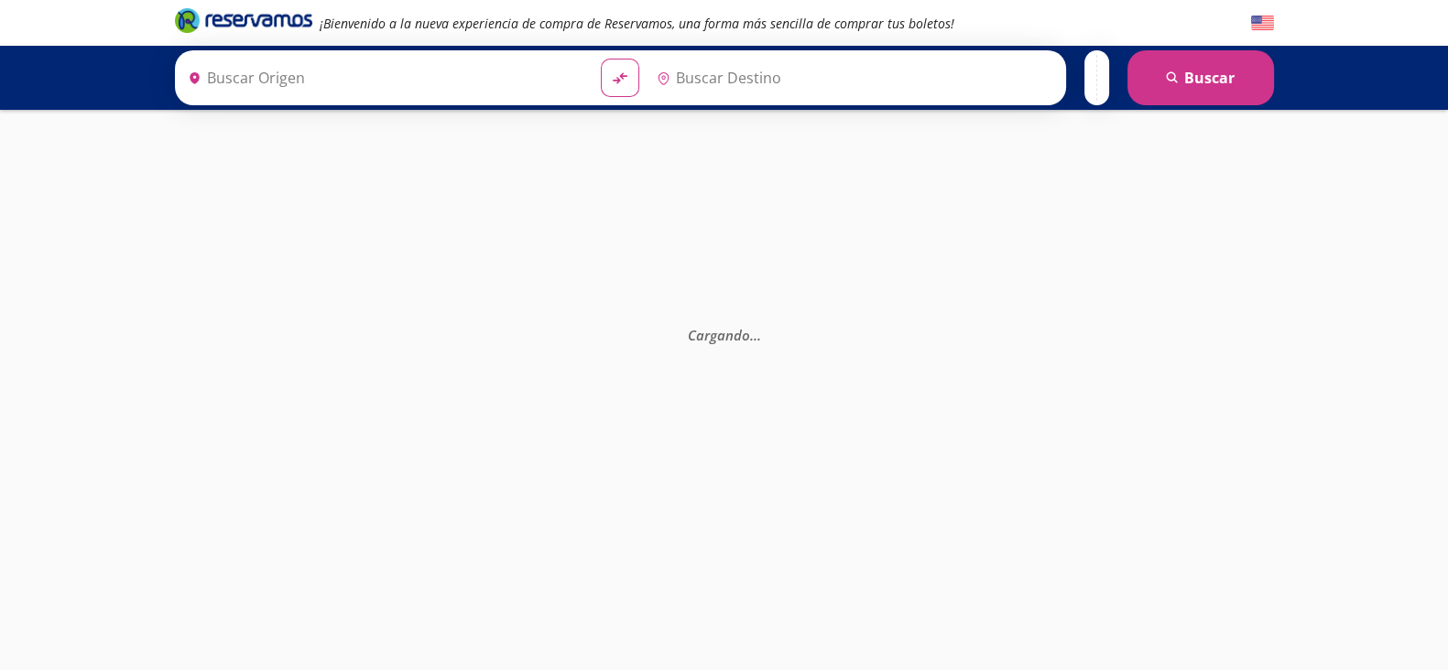
type input "[GEOGRAPHIC_DATA], [GEOGRAPHIC_DATA]"
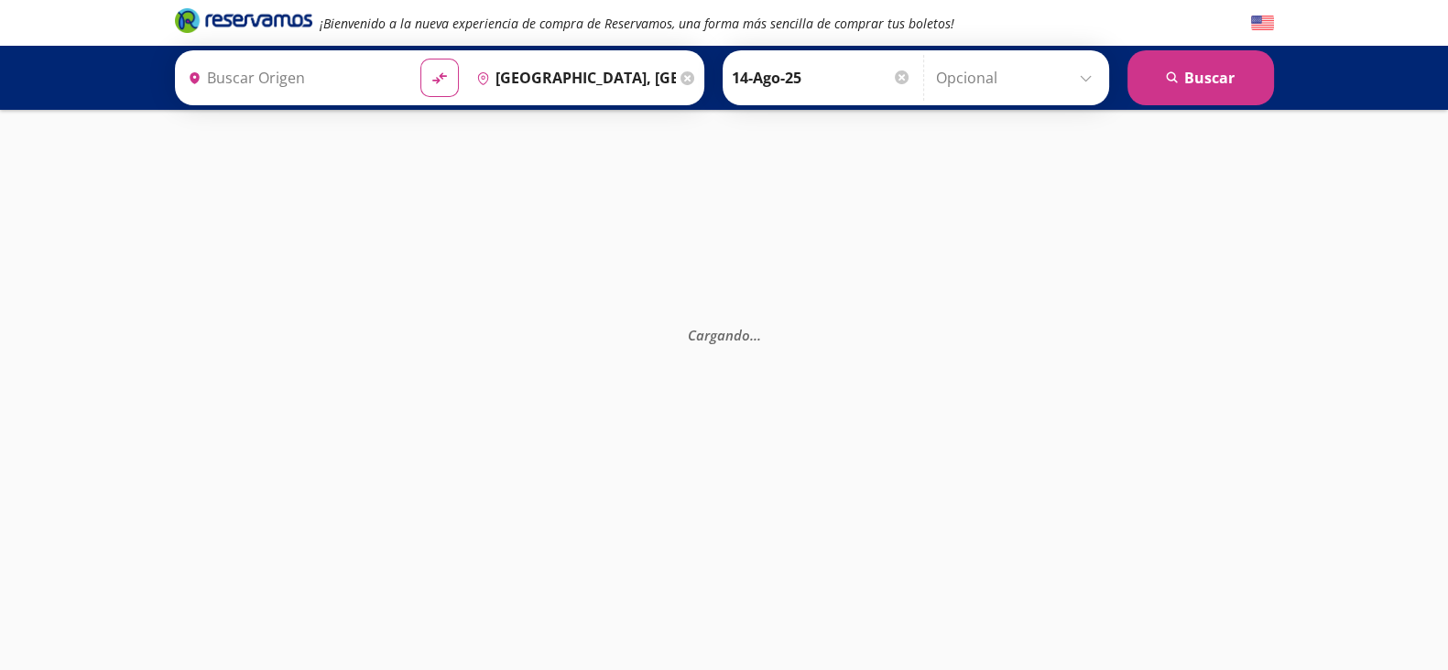
type input "[GEOGRAPHIC_DATA], [GEOGRAPHIC_DATA]"
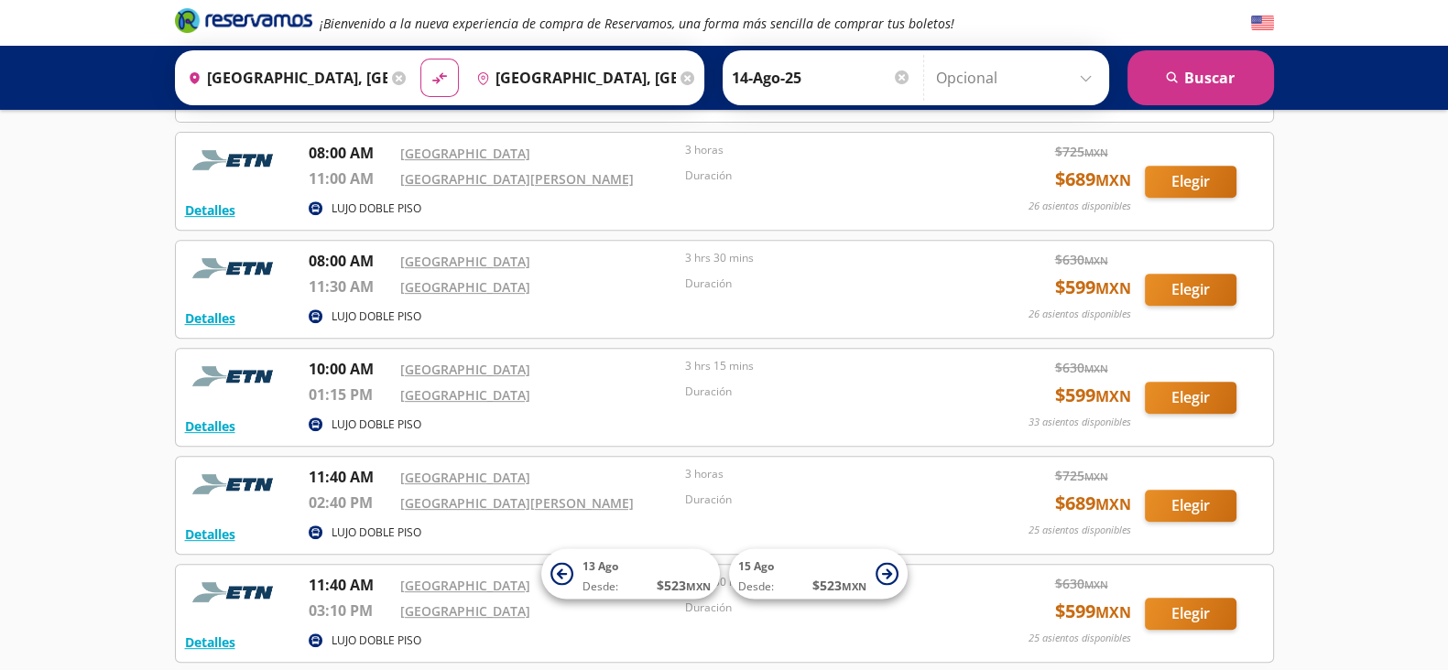
scroll to position [940, 0]
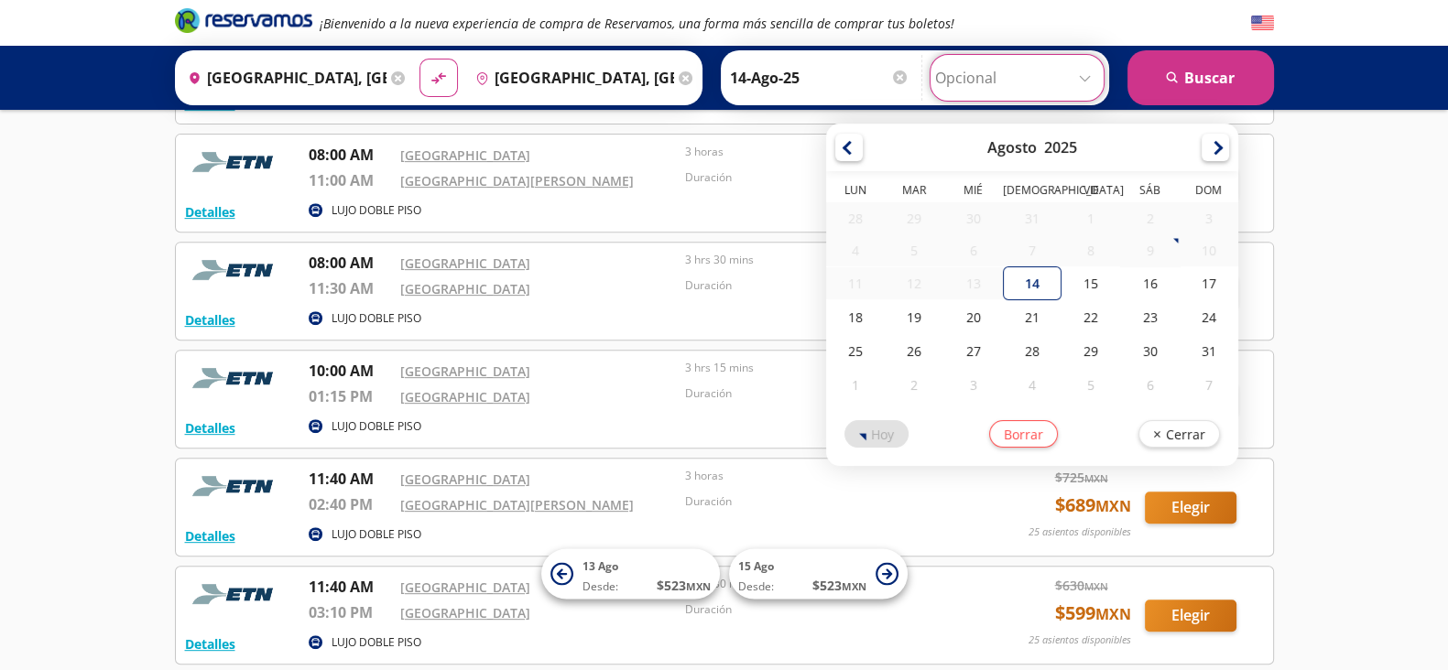
click at [954, 71] on input "Opcional" at bounding box center [1017, 78] width 164 height 46
click at [1084, 285] on div "15" at bounding box center [1090, 283] width 59 height 34
type input "15-Ago-25"
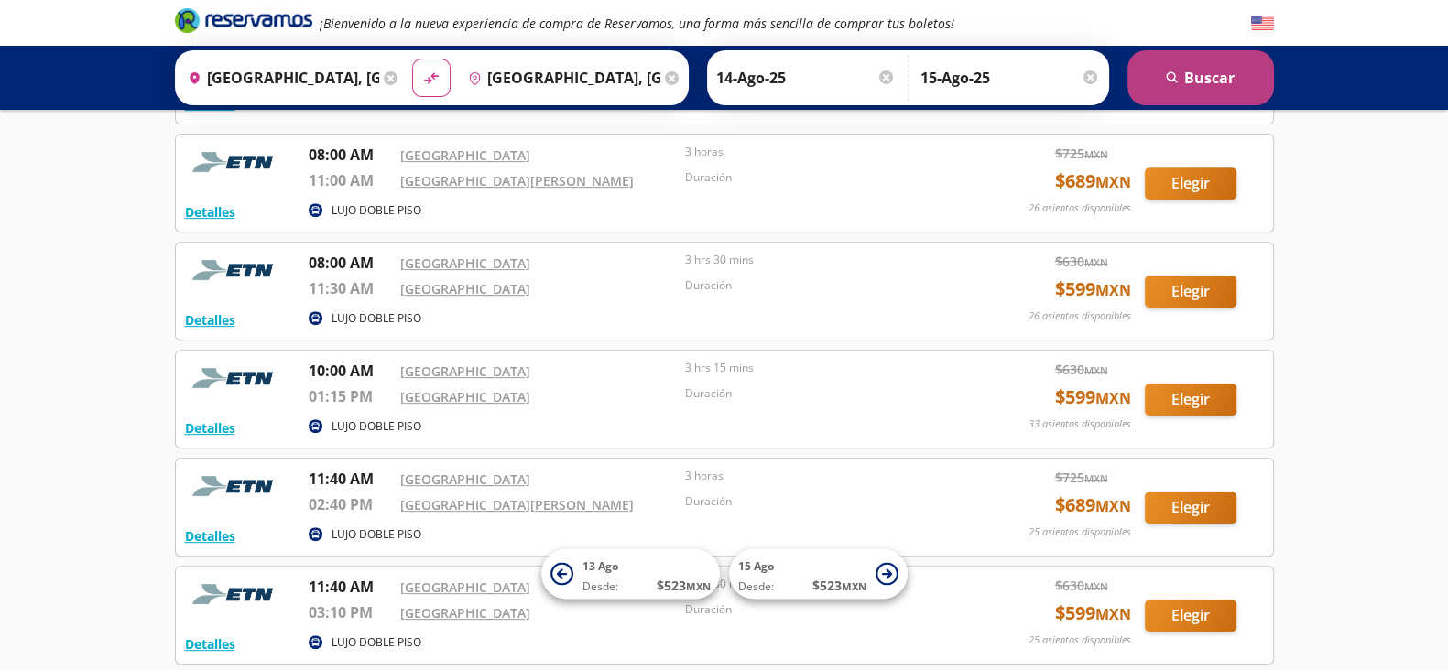
click at [1168, 81] on icon "search" at bounding box center [1173, 78] width 14 height 14
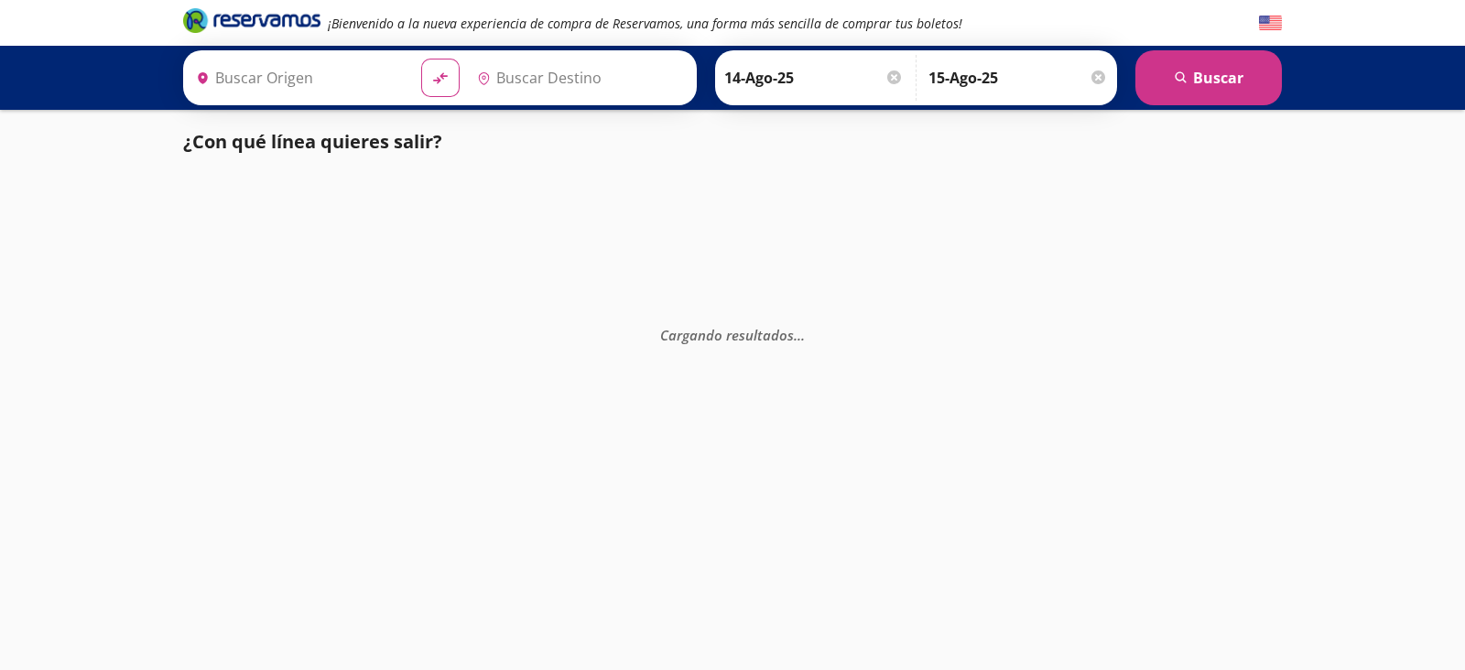
type input "[GEOGRAPHIC_DATA], [GEOGRAPHIC_DATA]"
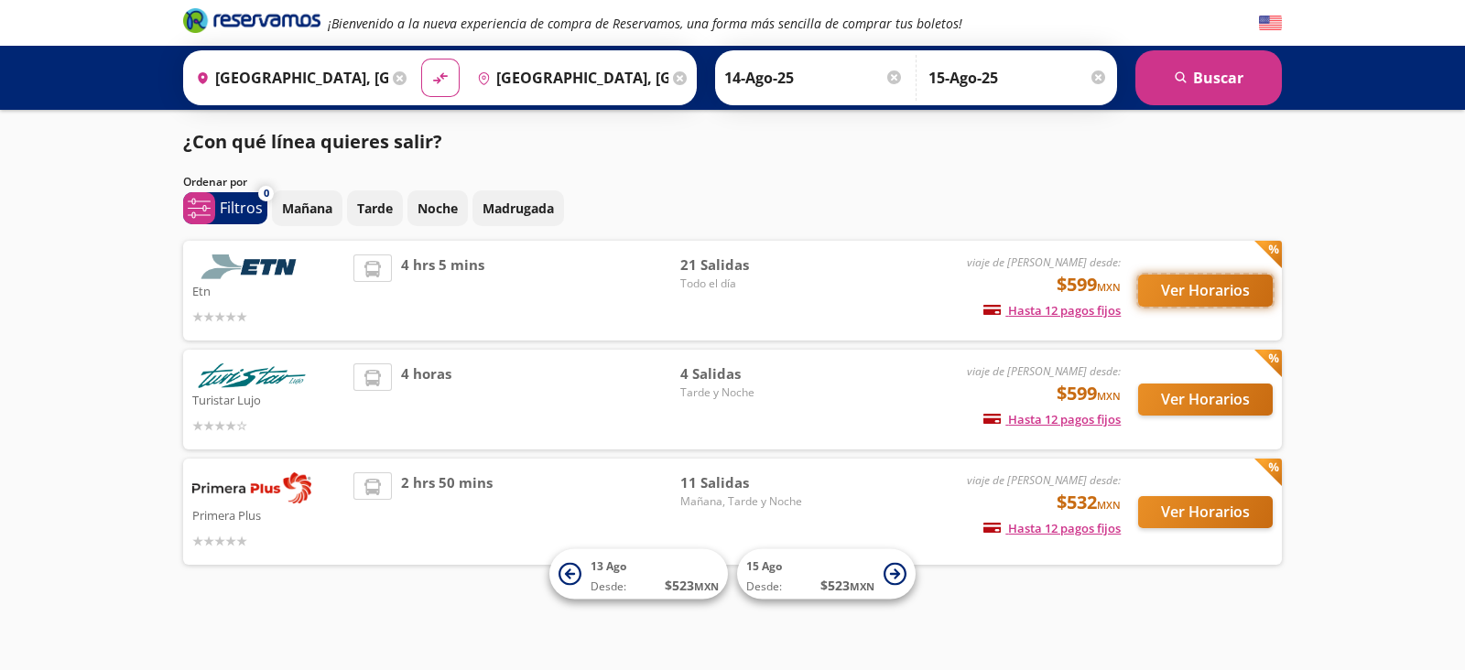
click at [1195, 298] on button "Ver Horarios" at bounding box center [1205, 291] width 135 height 32
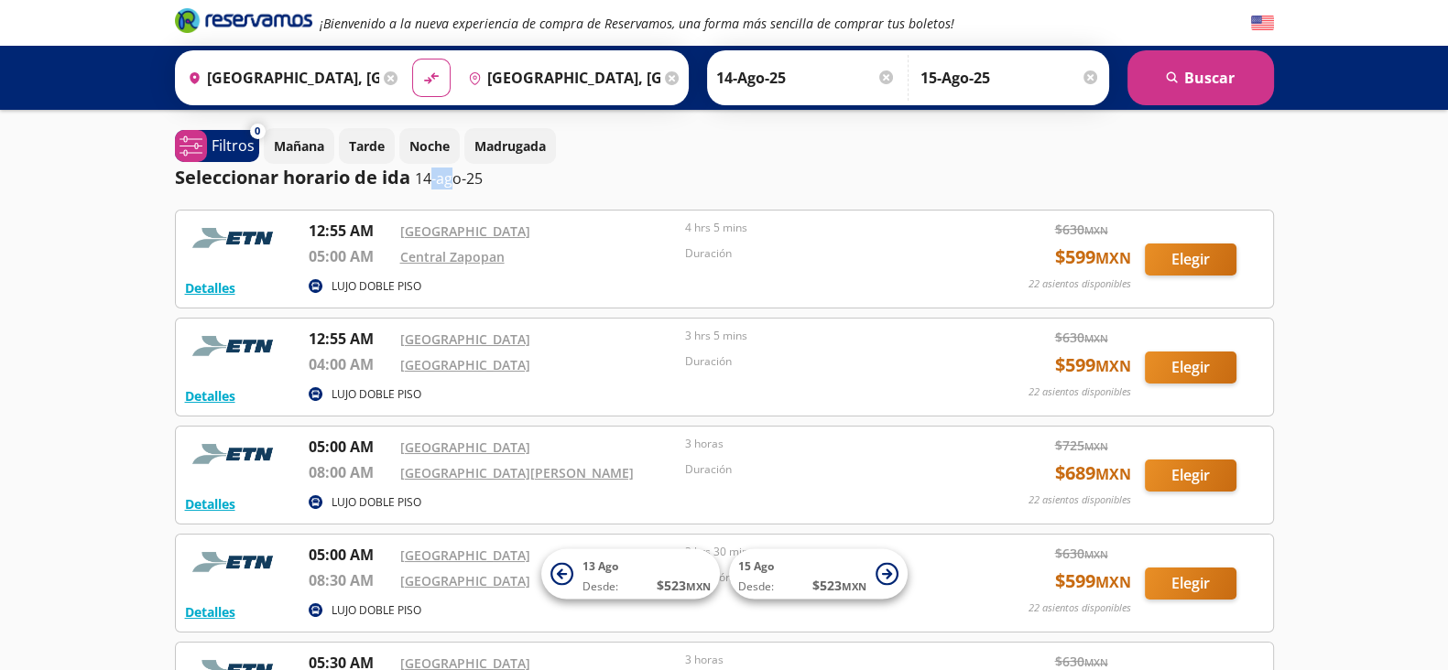
drag, startPoint x: 421, startPoint y: 180, endPoint x: 444, endPoint y: 181, distance: 22.9
click at [444, 181] on p "14-ago-25" at bounding box center [449, 179] width 68 height 22
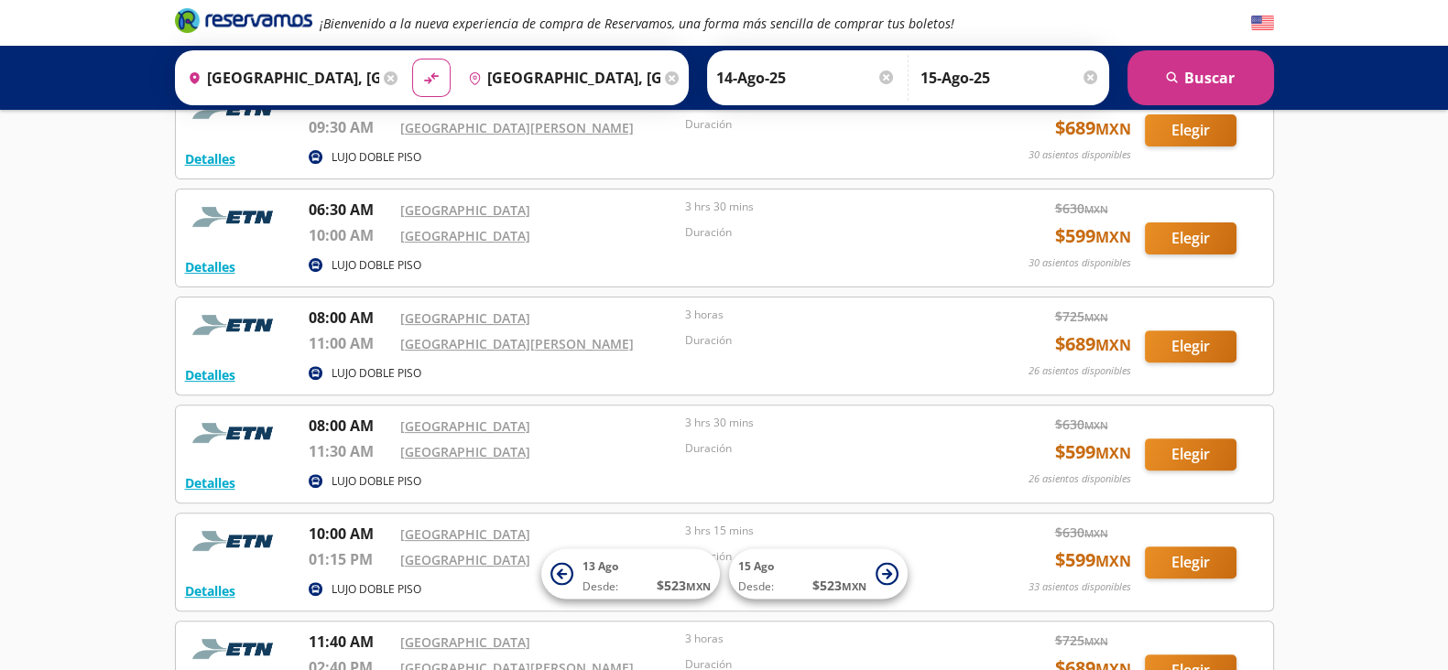
scroll to position [780, 0]
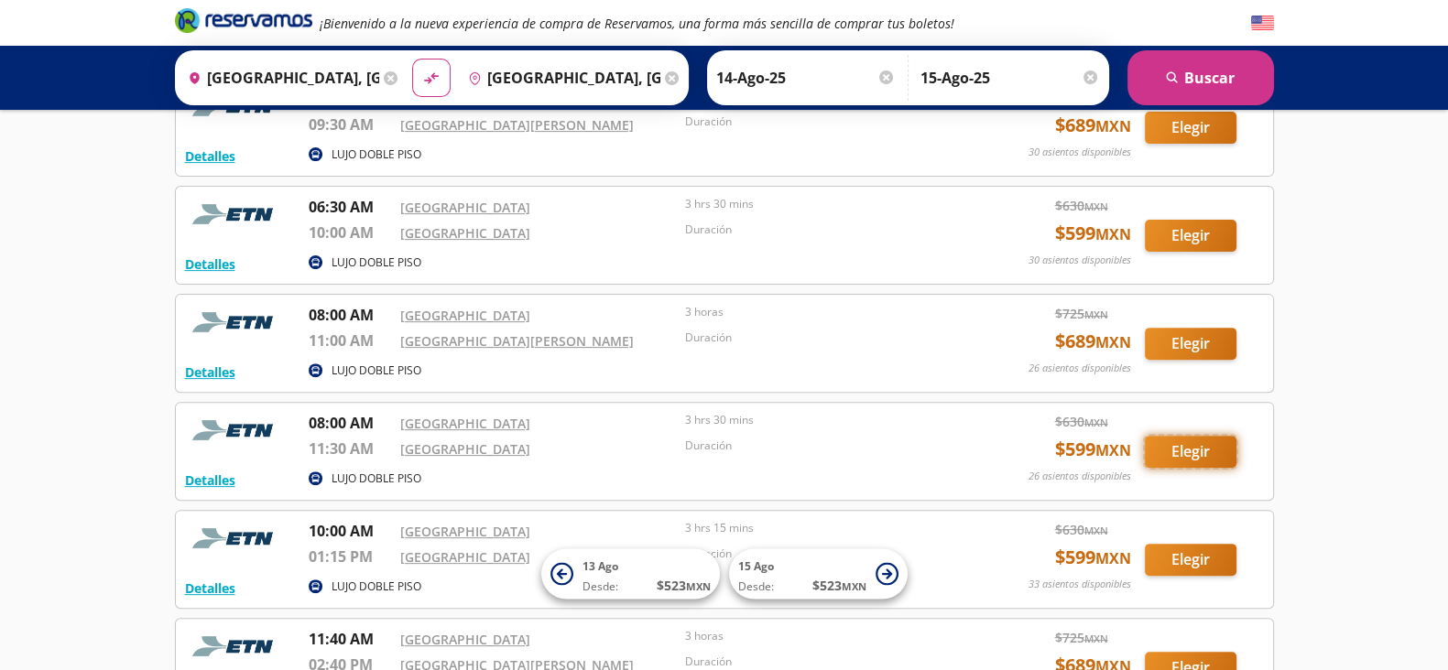
click at [1177, 455] on button "Elegir" at bounding box center [1191, 452] width 92 height 32
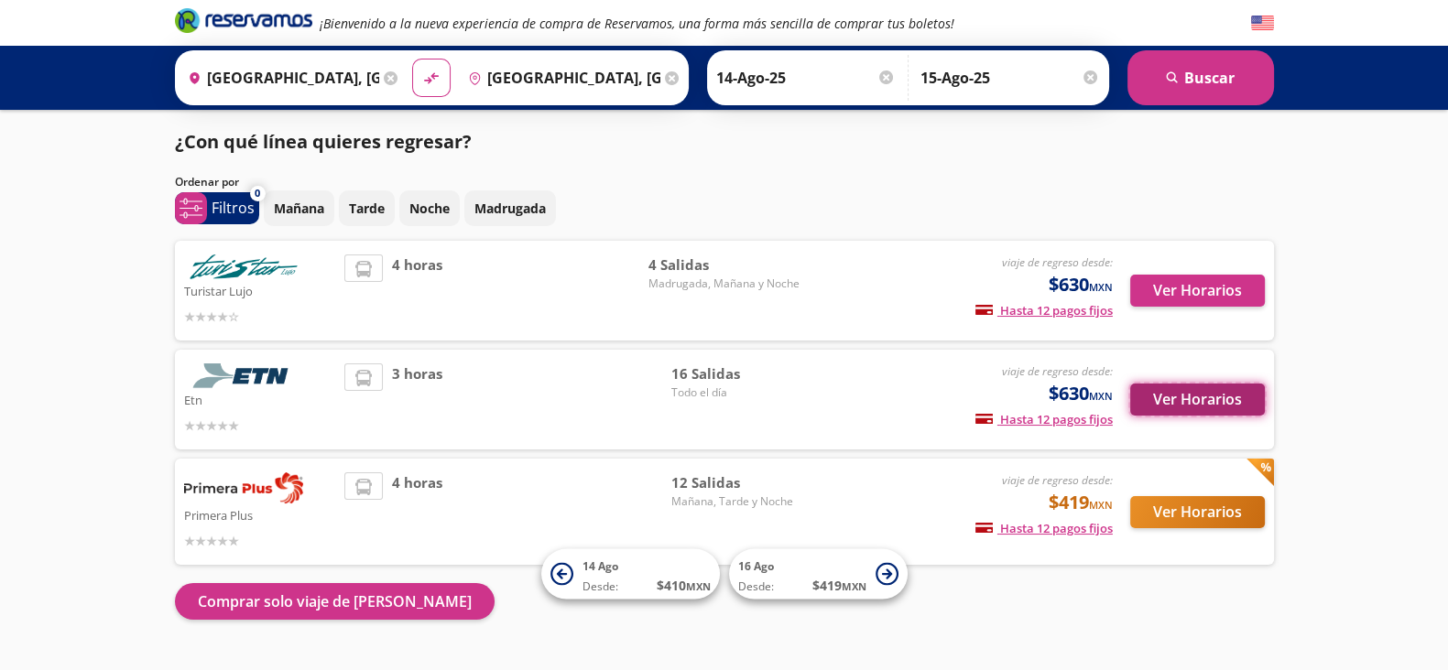
click at [1200, 398] on button "Ver Horarios" at bounding box center [1197, 400] width 135 height 32
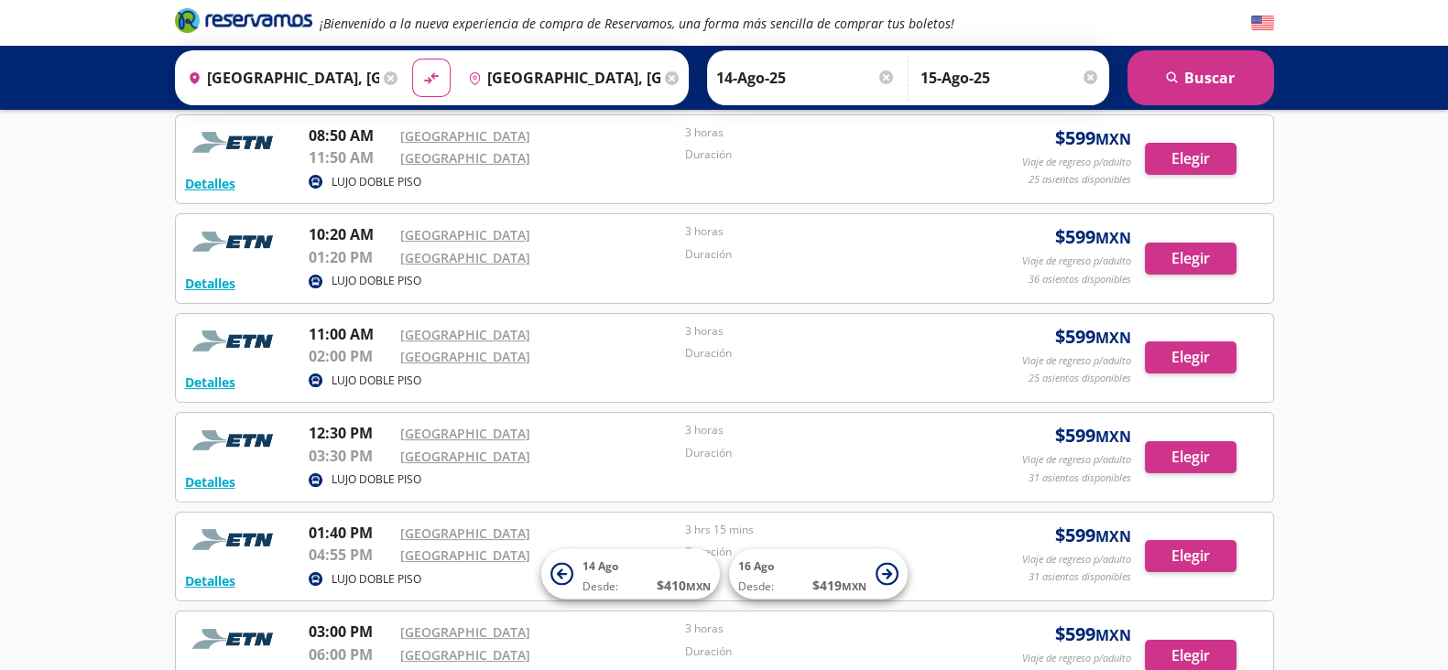
scroll to position [416, 0]
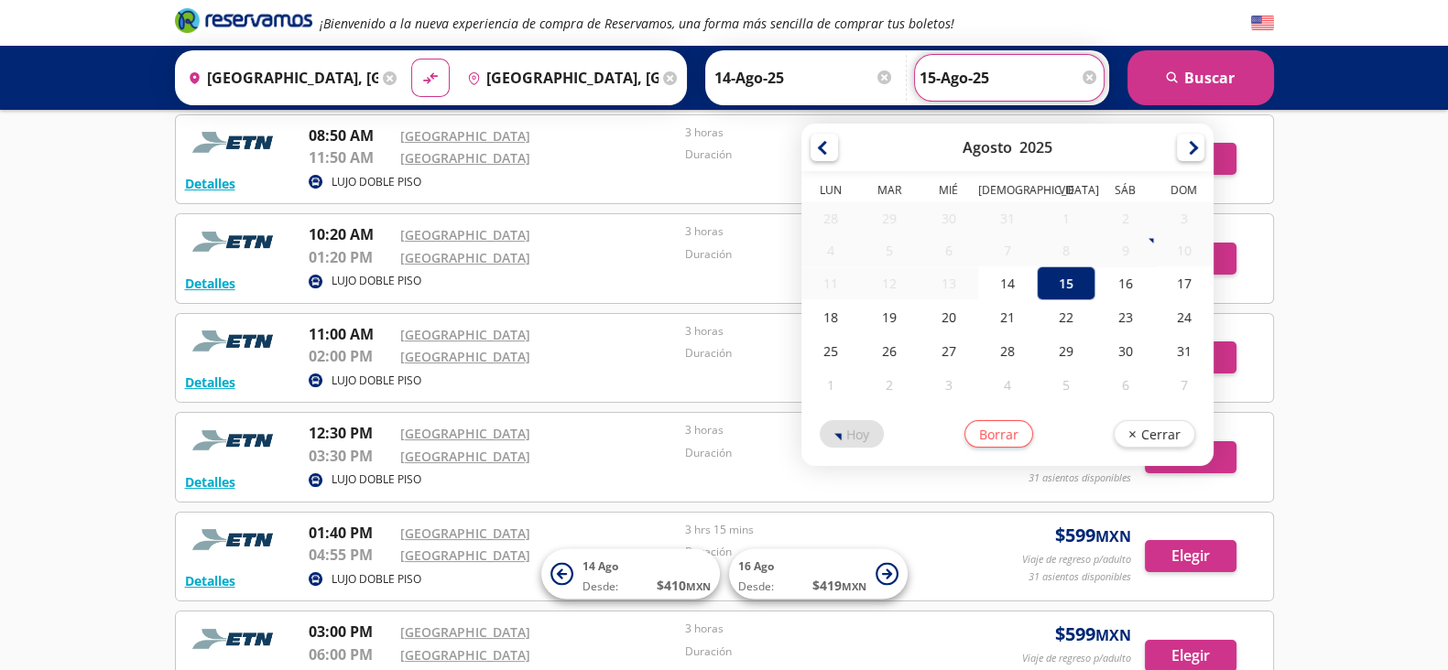
click at [1094, 68] on input "15-Ago-25" at bounding box center [1008, 78] width 179 height 46
click at [998, 444] on button "Borrar" at bounding box center [998, 433] width 69 height 27
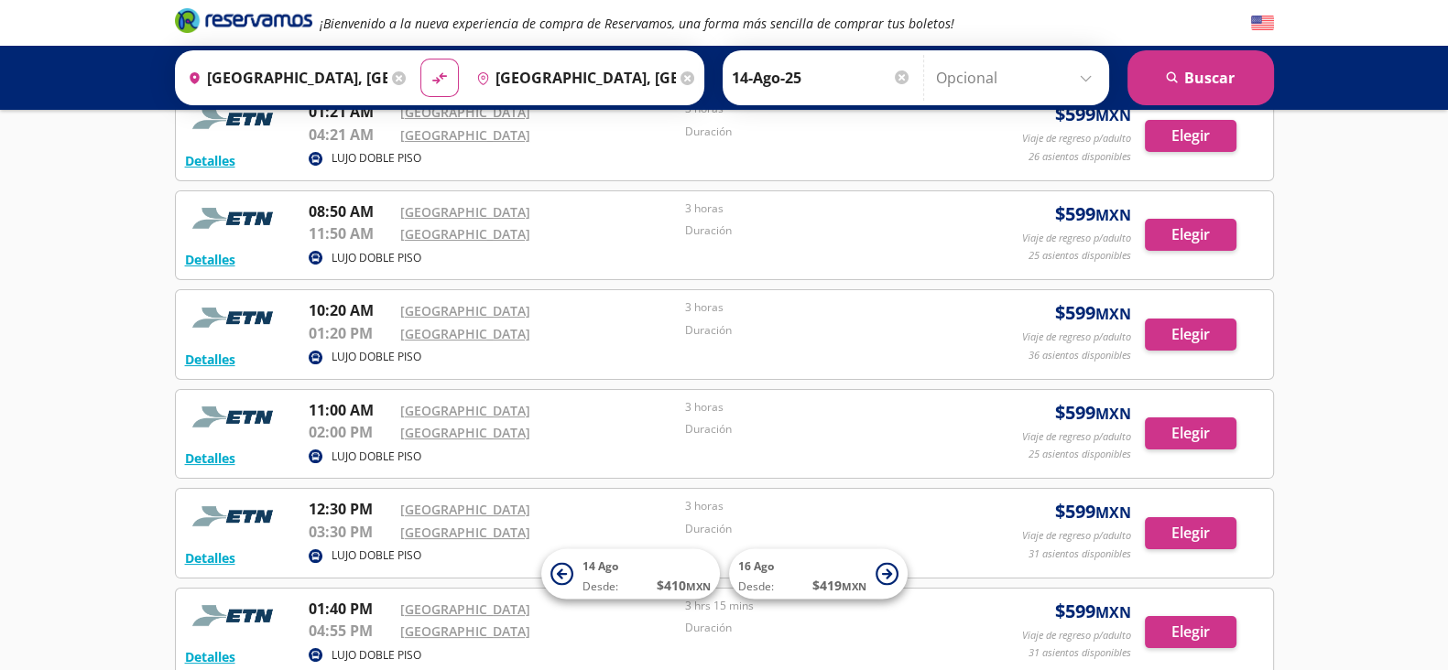
scroll to position [0, 0]
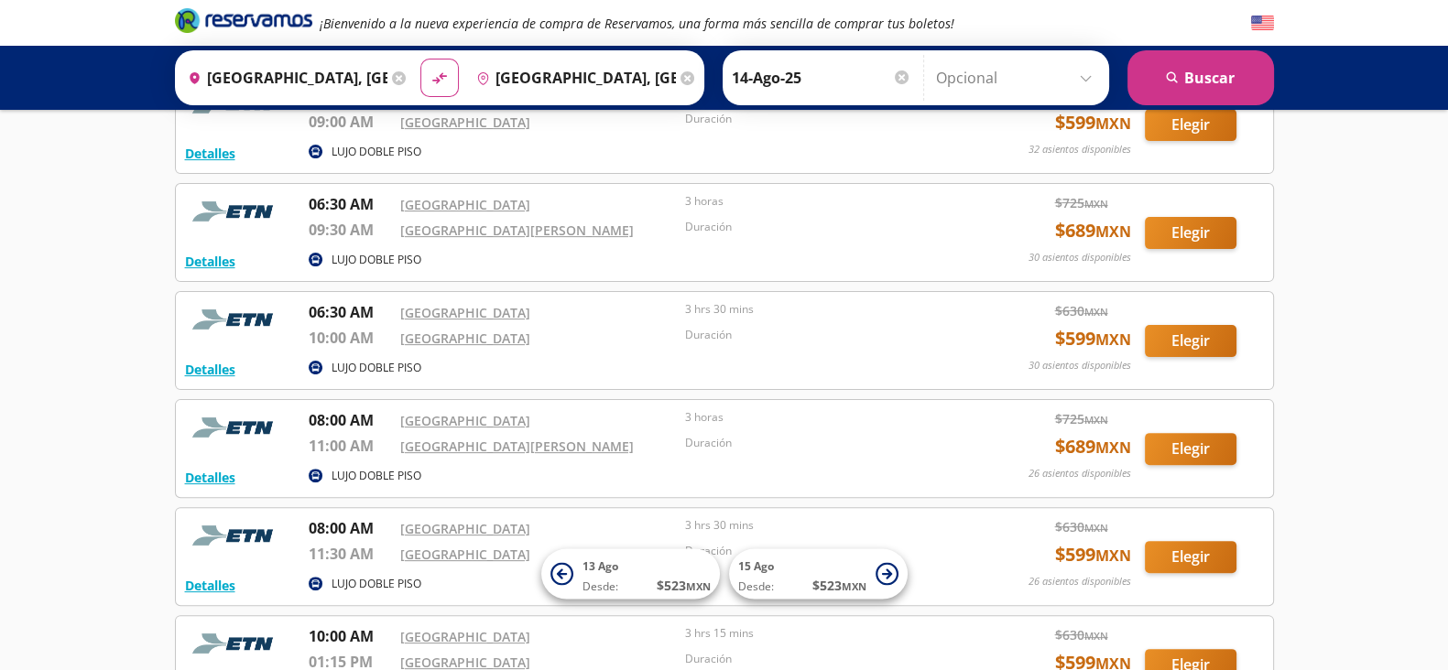
scroll to position [677, 0]
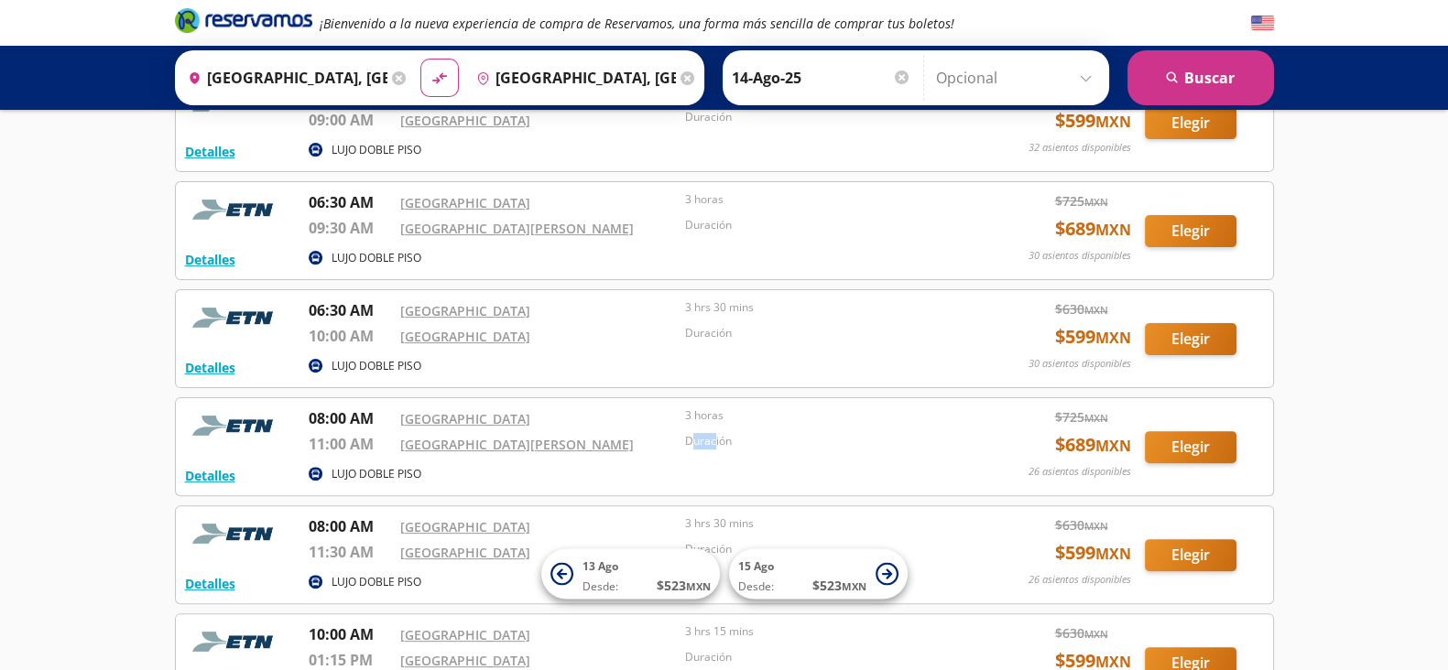
drag, startPoint x: 713, startPoint y: 437, endPoint x: 694, endPoint y: 437, distance: 19.2
click at [694, 437] on p "Duración" at bounding box center [823, 441] width 277 height 16
drag, startPoint x: 1101, startPoint y: 473, endPoint x: 1059, endPoint y: 471, distance: 42.2
click at [1059, 471] on p "26 asientos disponibles" at bounding box center [1079, 472] width 103 height 16
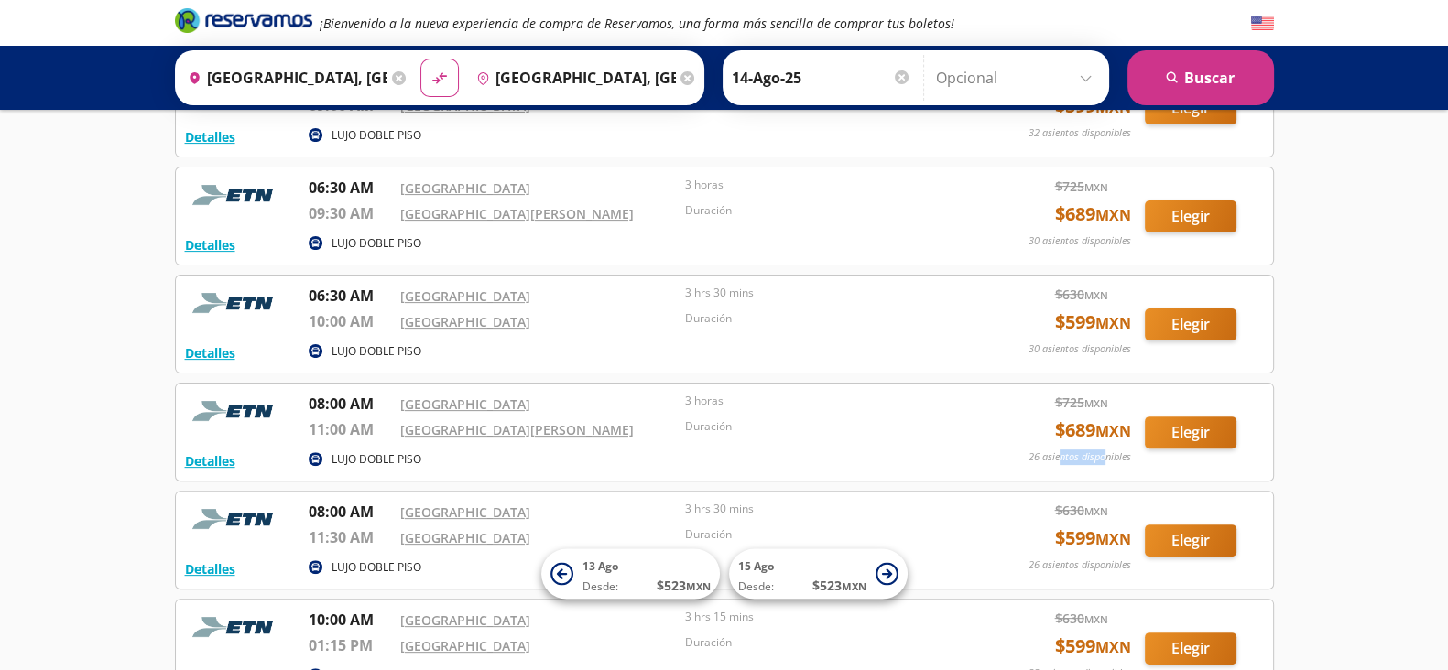
scroll to position [692, 0]
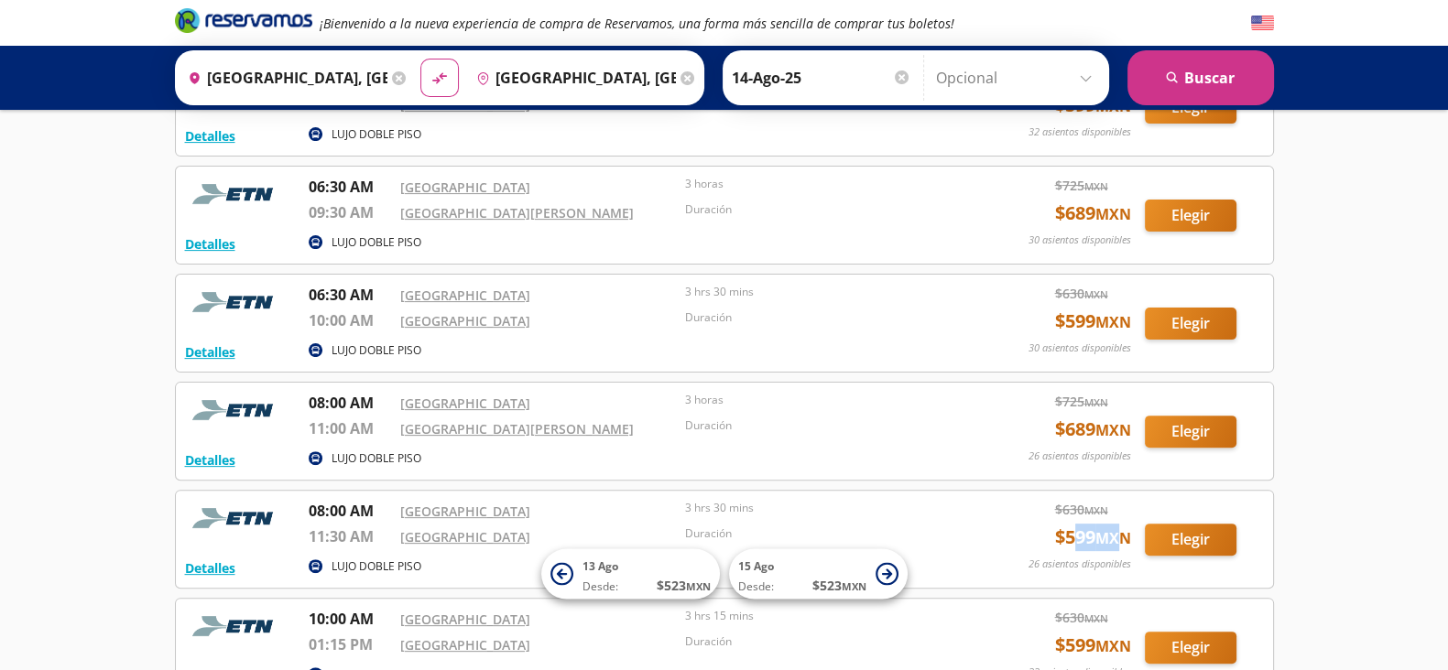
drag, startPoint x: 1068, startPoint y: 543, endPoint x: 1103, endPoint y: 540, distance: 34.9
click at [1103, 540] on span "$ 599 MXN" at bounding box center [1093, 537] width 76 height 27
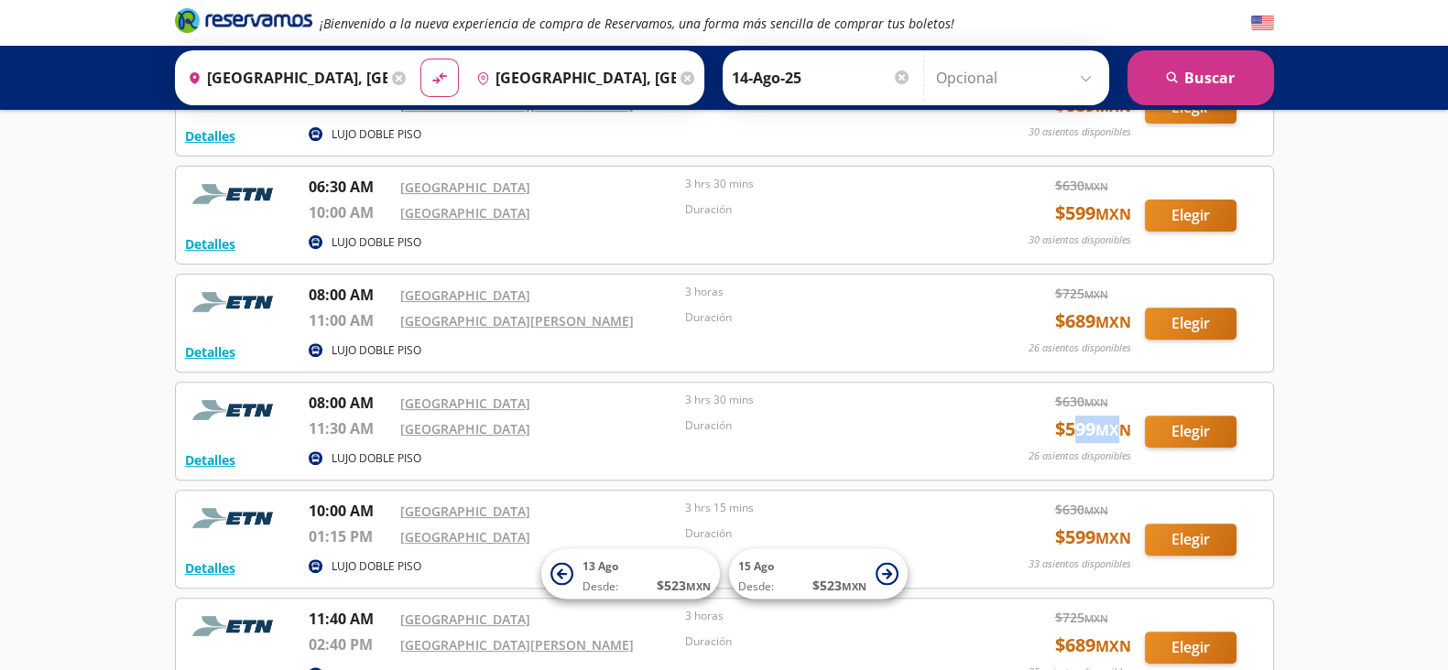
scroll to position [802, 0]
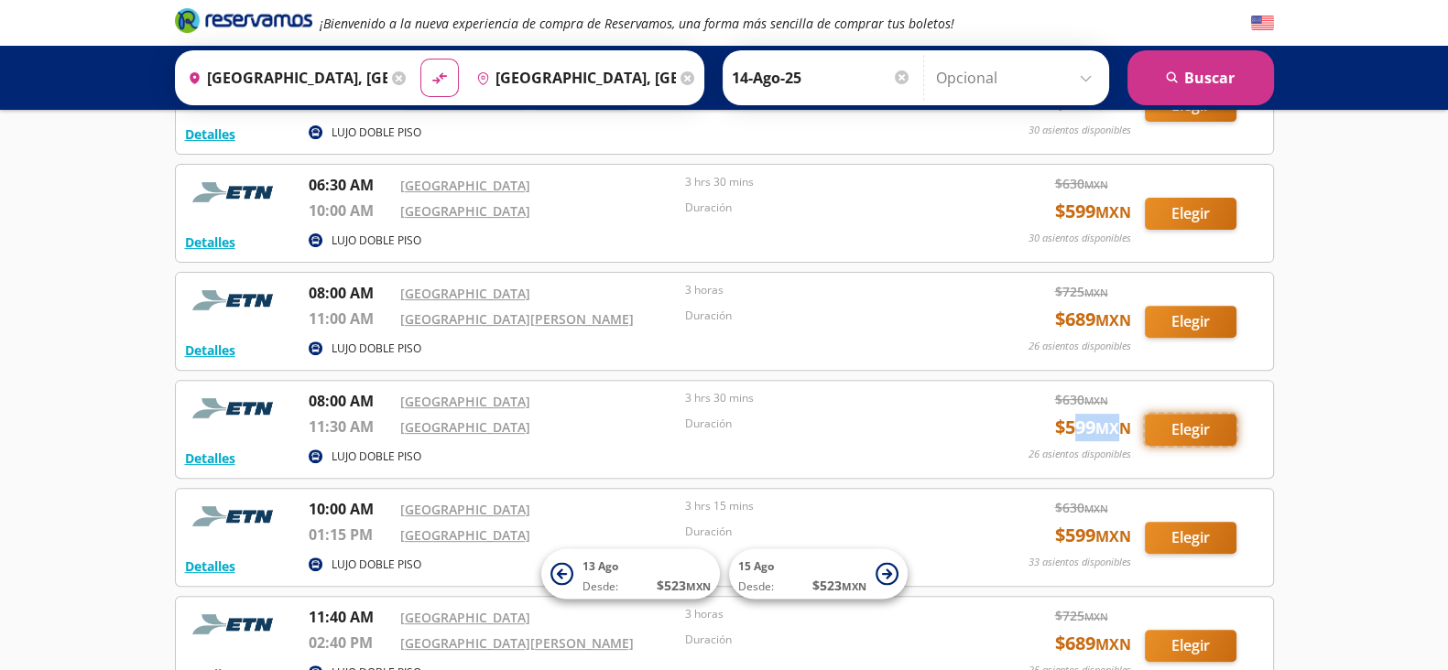
click at [1210, 419] on button "Elegir" at bounding box center [1191, 430] width 92 height 32
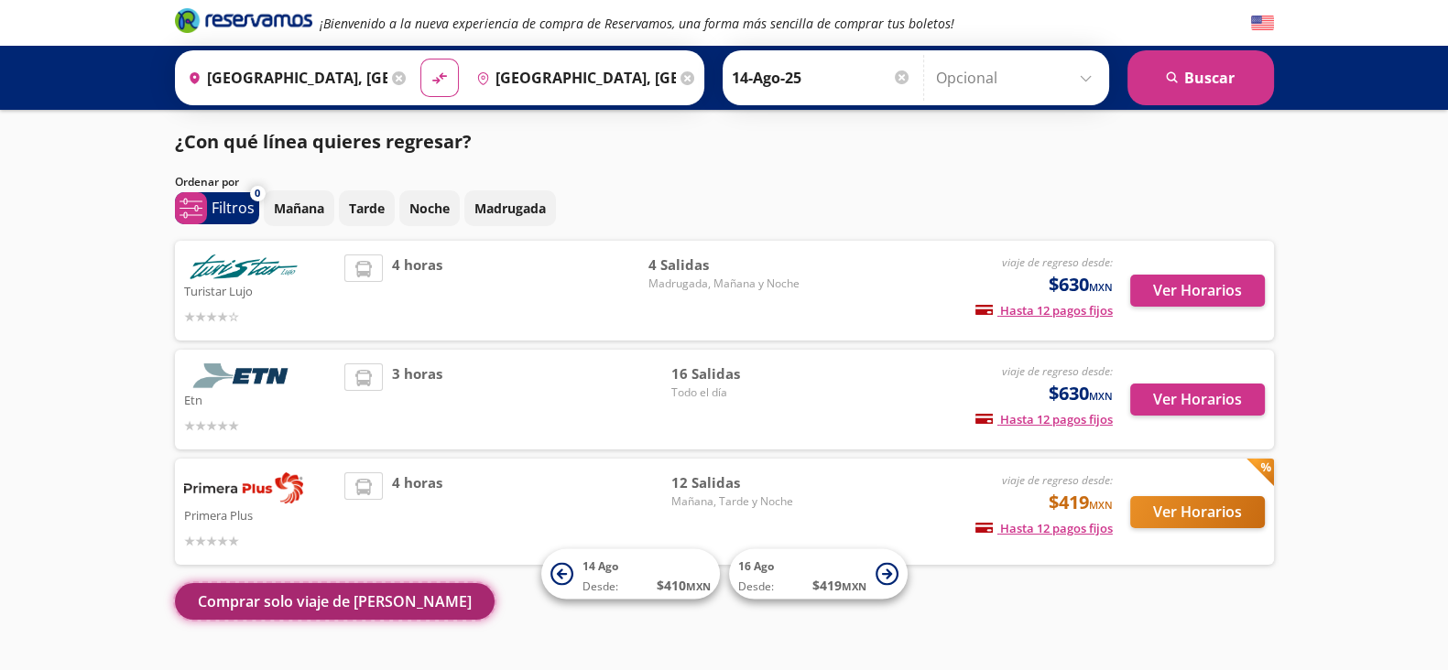
click at [265, 606] on button "Comprar solo viaje de [PERSON_NAME]" at bounding box center [335, 601] width 320 height 37
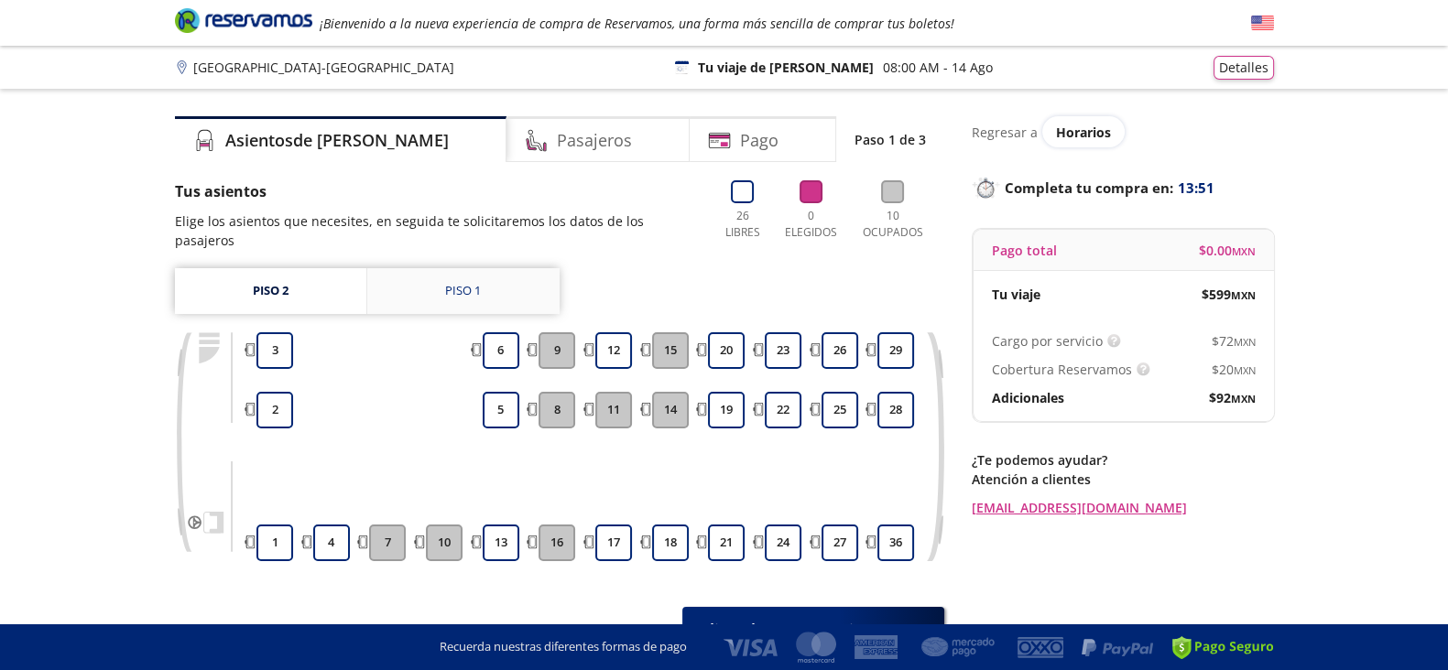
click at [484, 286] on link "Piso 1" at bounding box center [463, 291] width 192 height 46
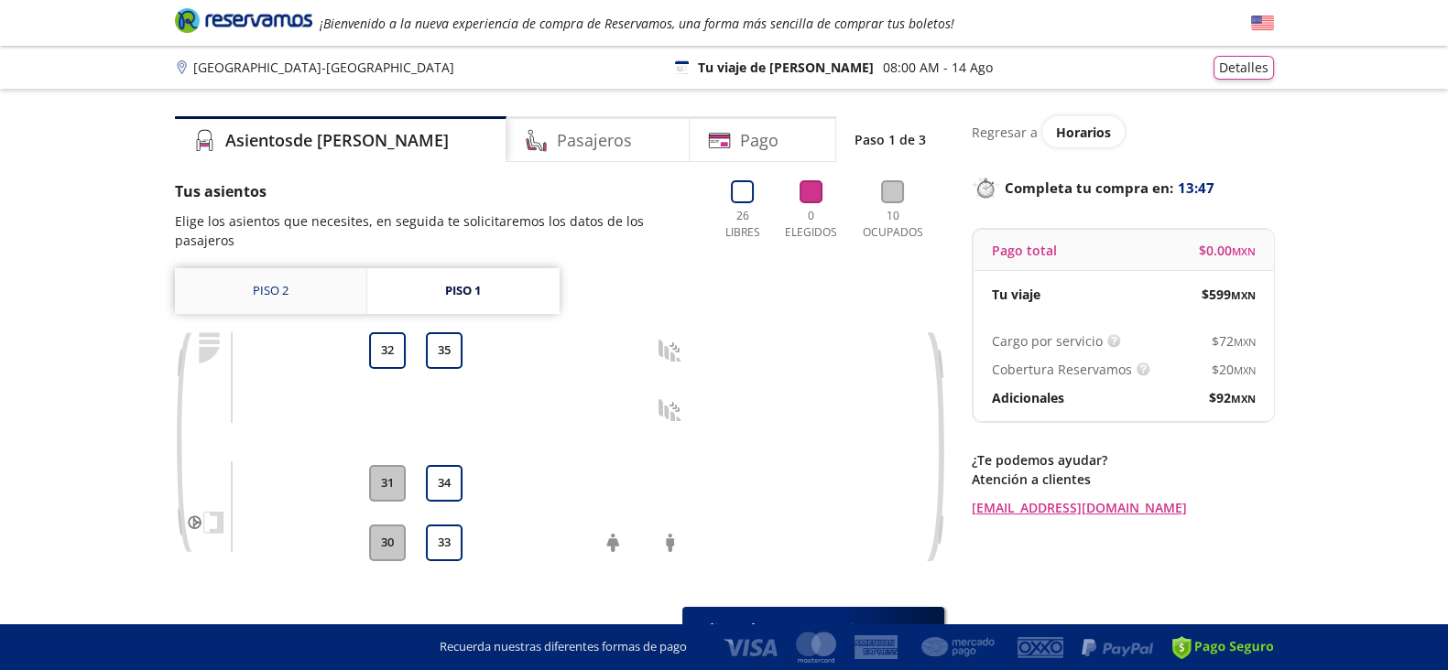
click at [270, 268] on link "Piso 2" at bounding box center [270, 291] width 191 height 46
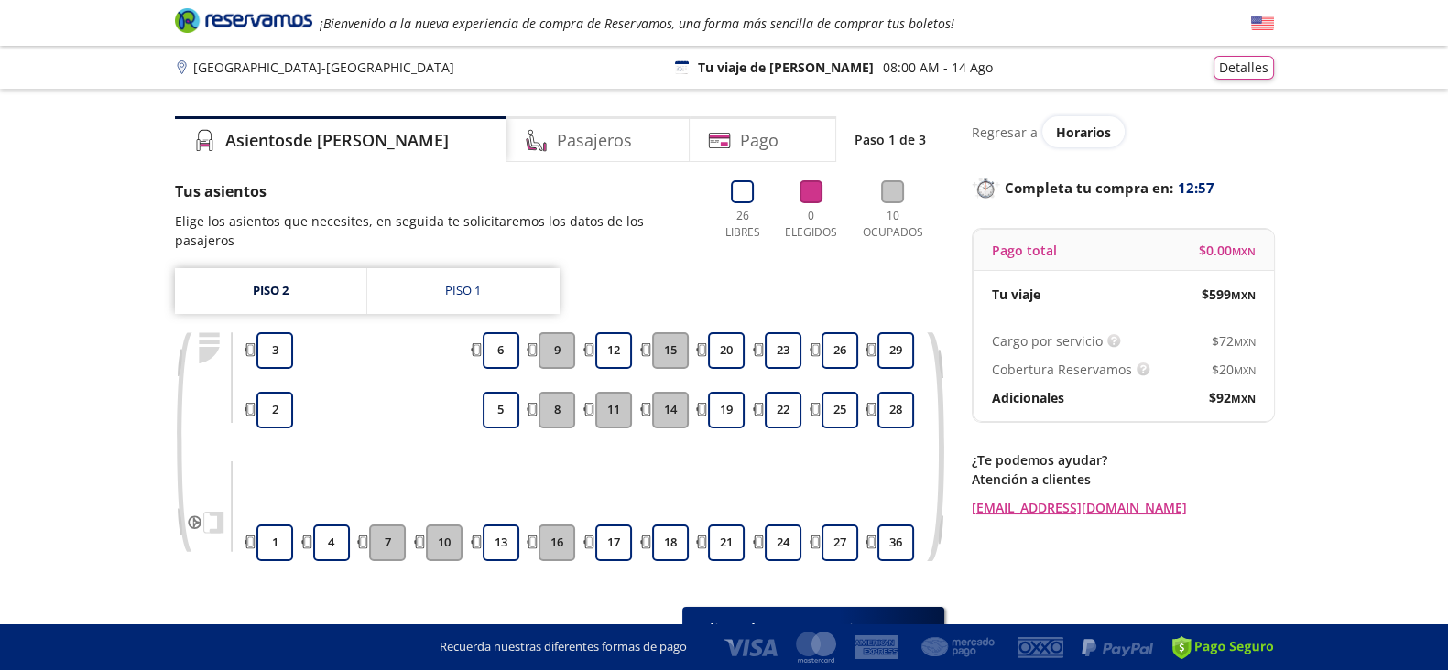
click at [911, 506] on div at bounding box center [895, 513] width 43 height 14
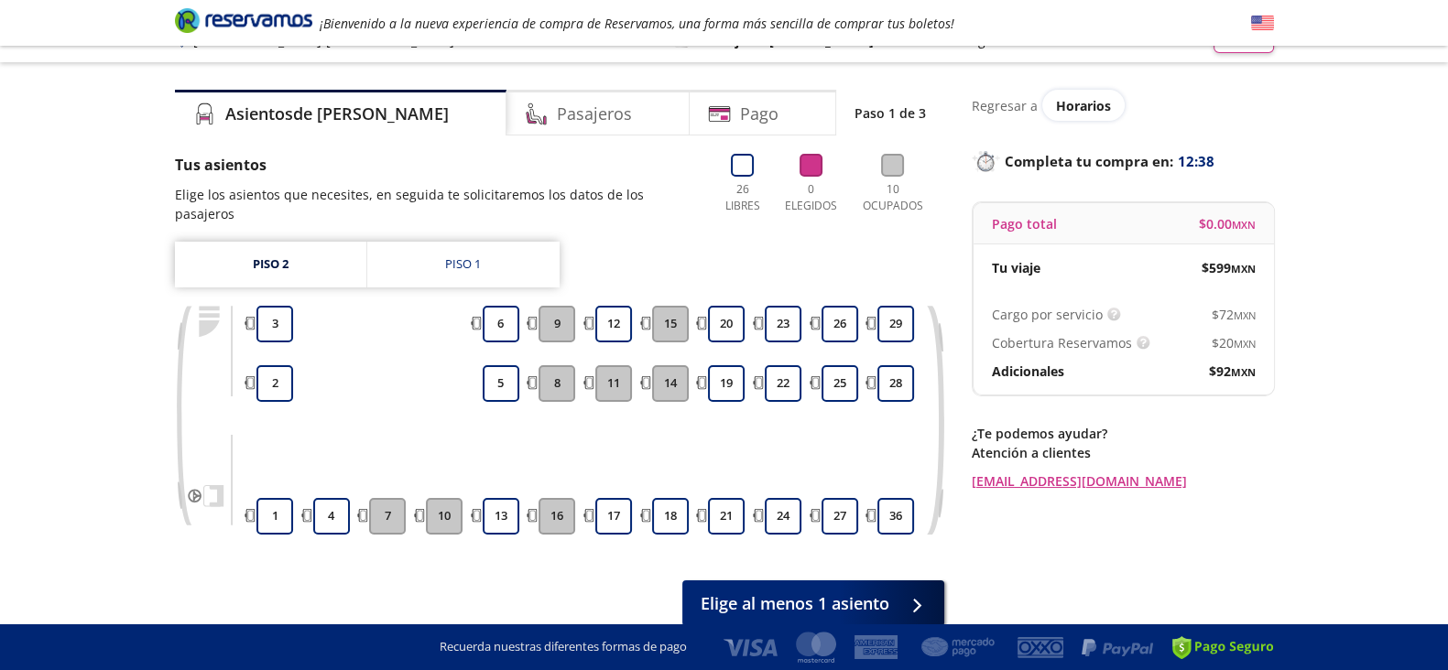
scroll to position [91, 0]
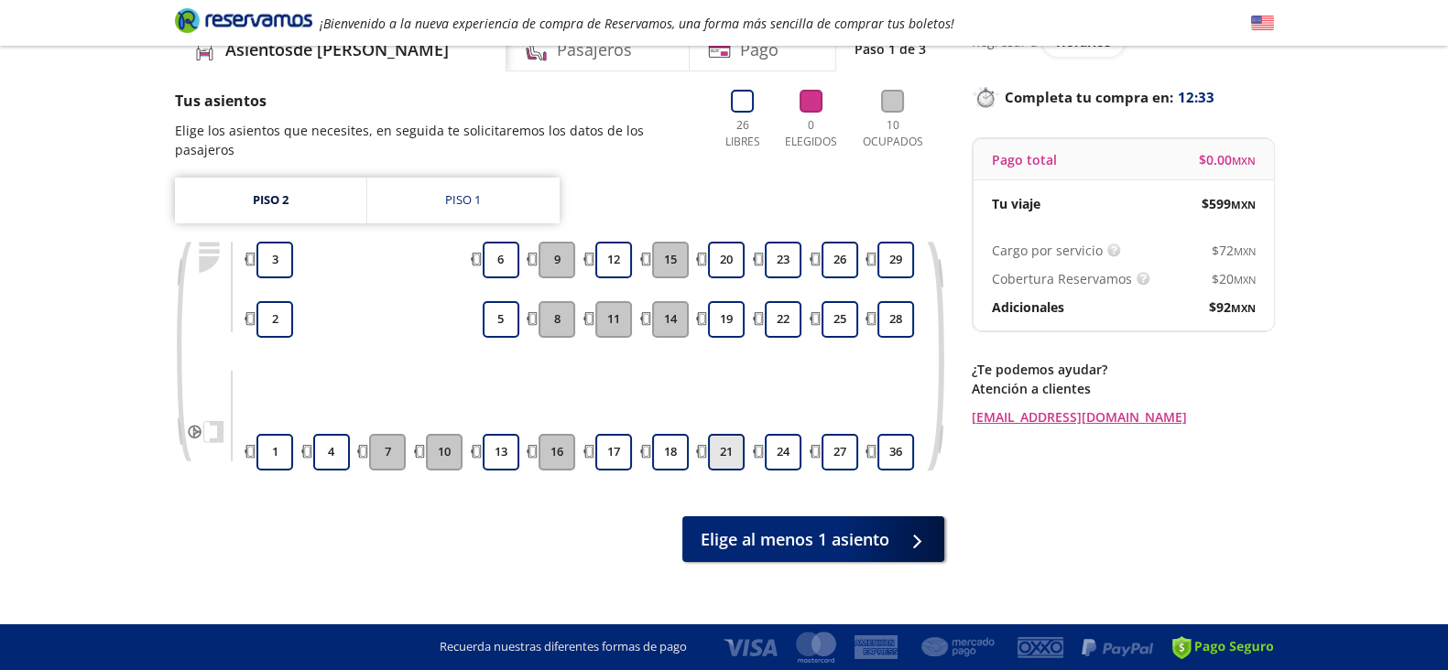
click at [733, 436] on button "21" at bounding box center [726, 452] width 37 height 37
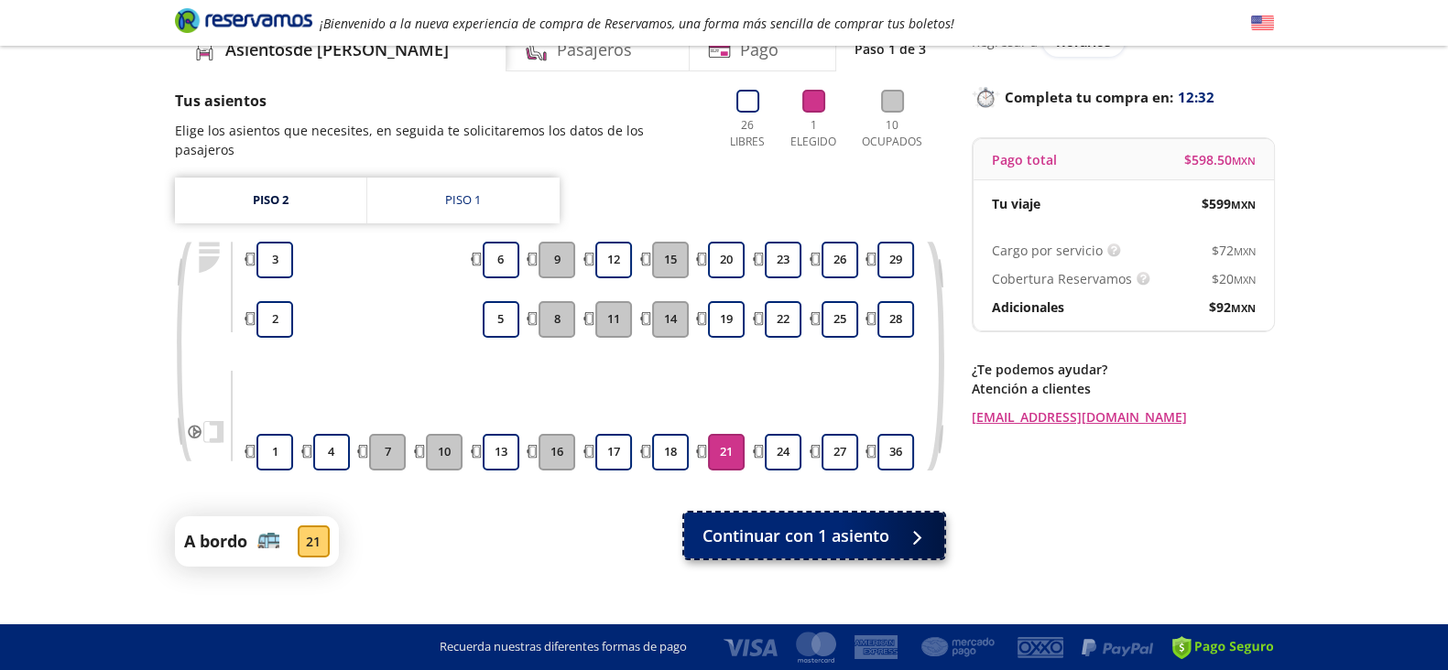
click at [780, 524] on span "Continuar con 1 asiento" at bounding box center [795, 536] width 187 height 25
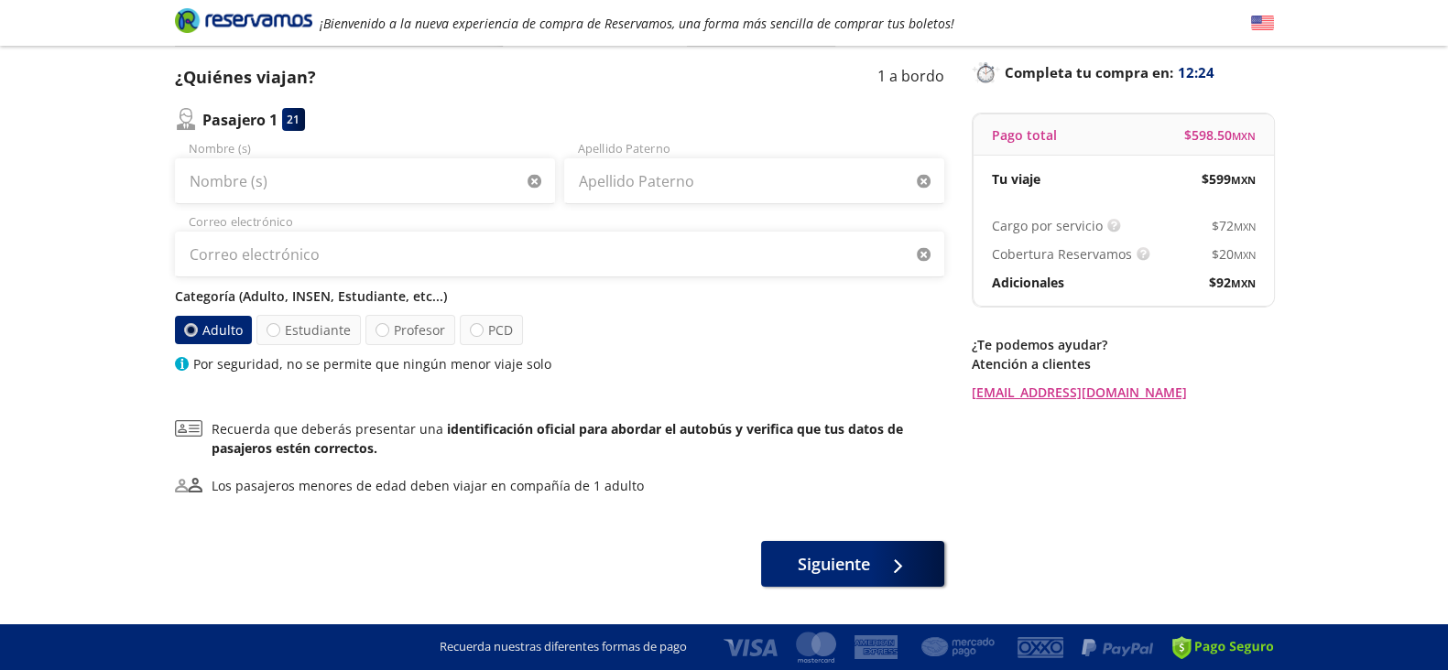
scroll to position [119, 0]
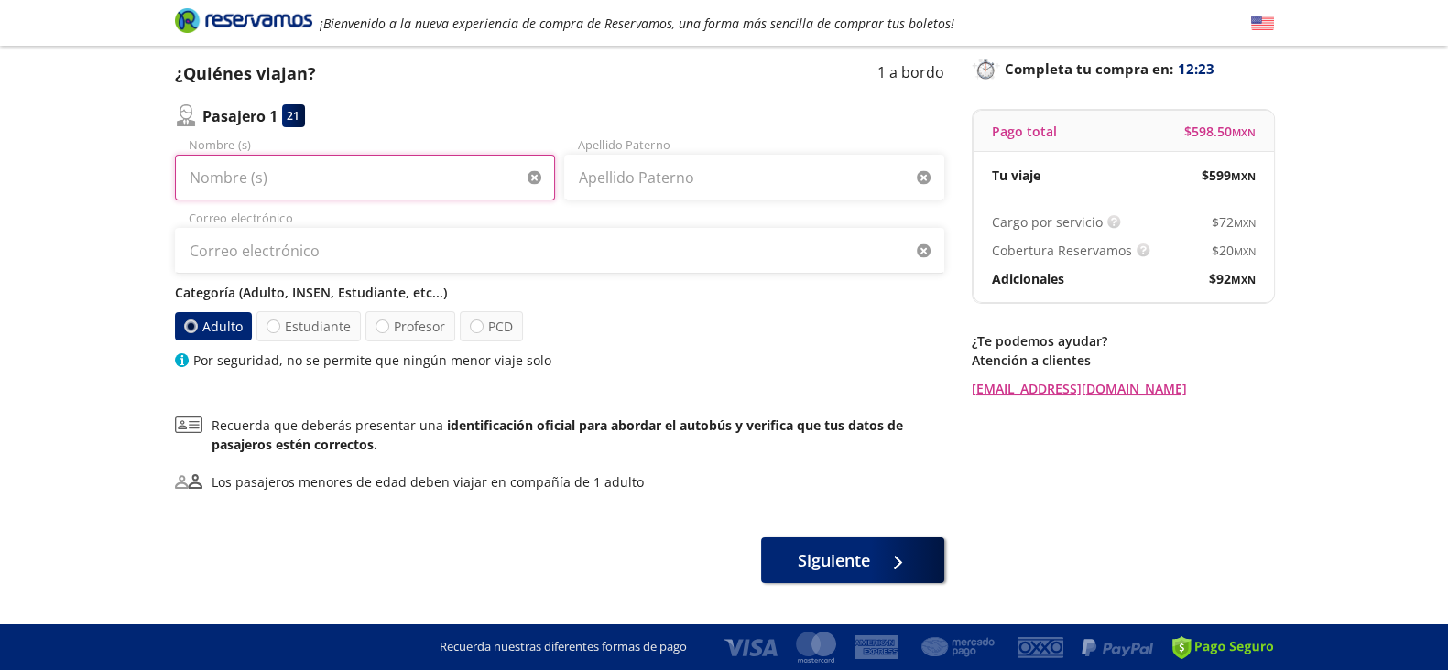
click at [389, 175] on input "Nombre (s)" at bounding box center [365, 178] width 380 height 46
type input "[PERSON_NAME]"
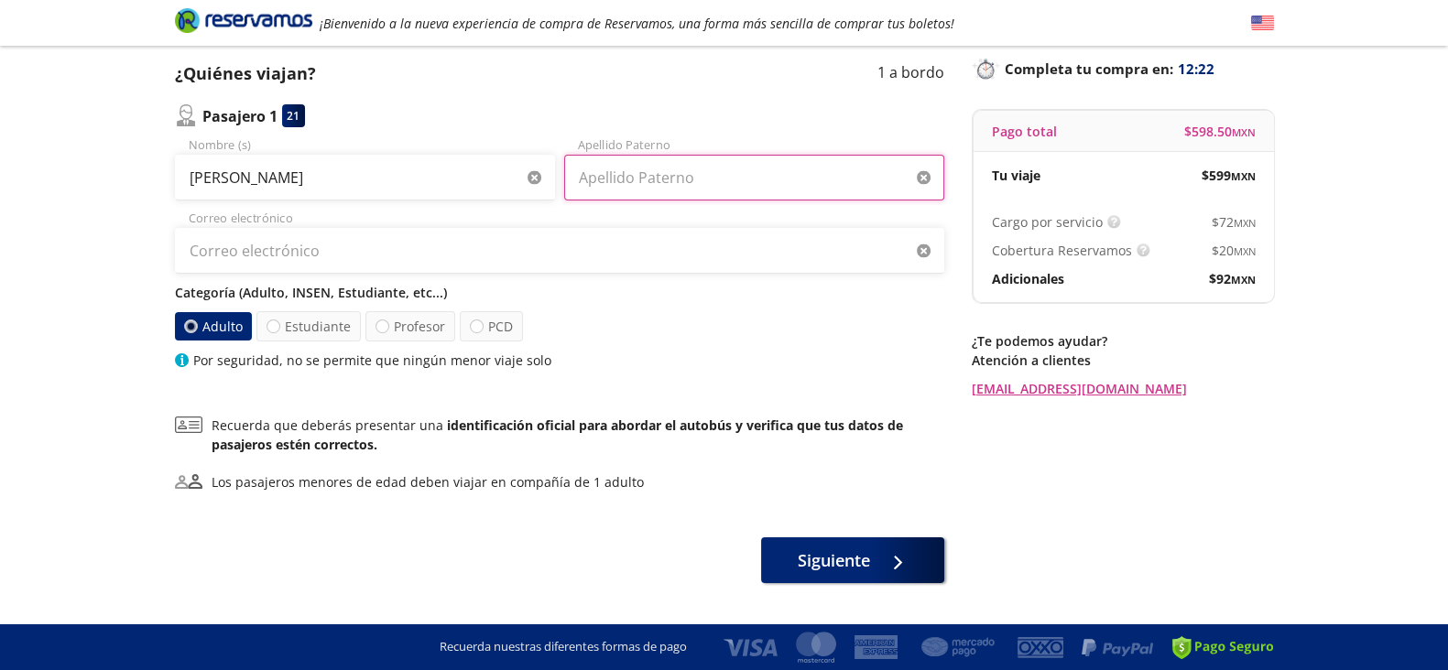
type input "[PERSON_NAME]"
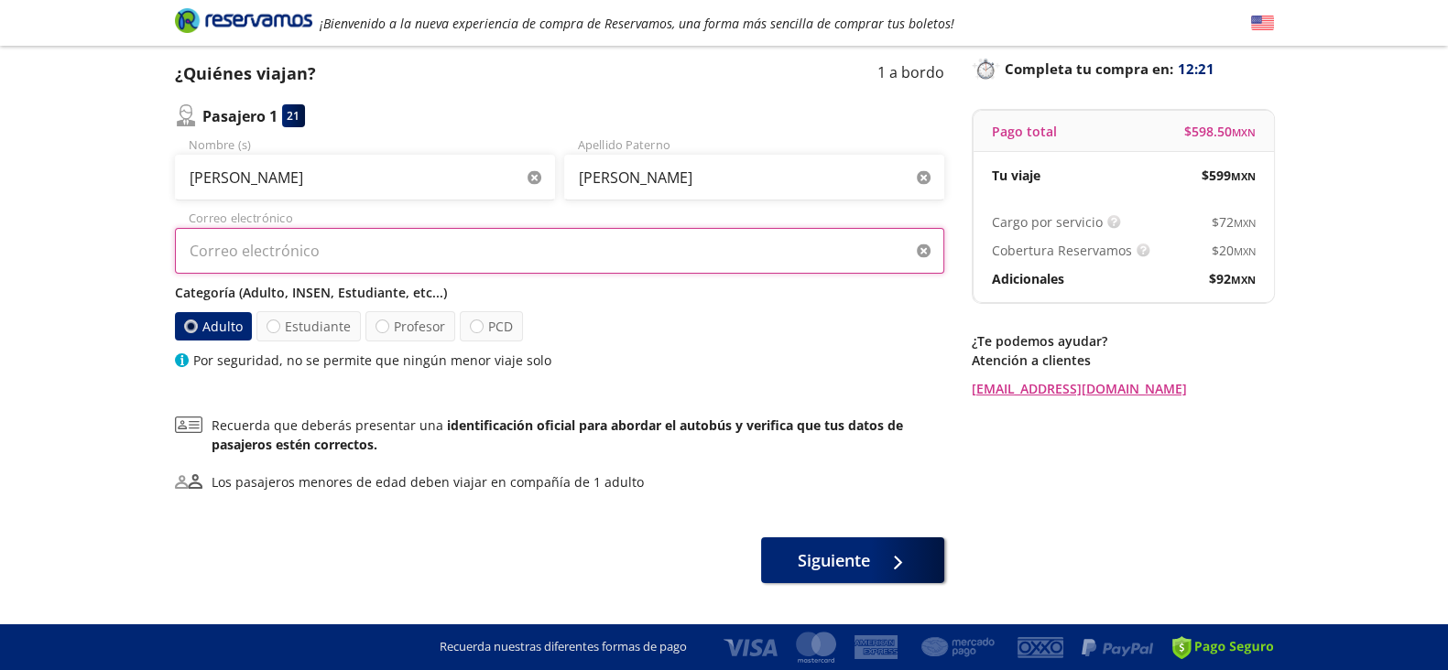
click at [378, 243] on input "Correo electrónico" at bounding box center [559, 251] width 769 height 46
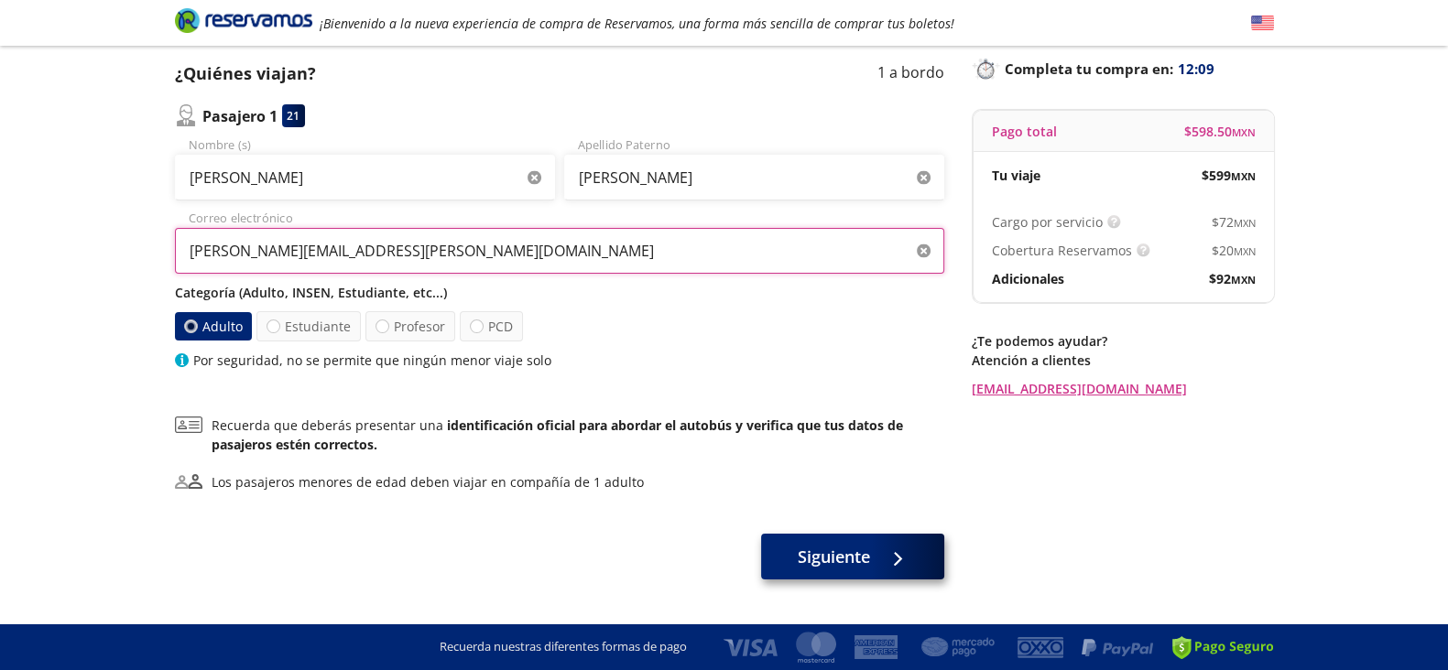
type input "[PERSON_NAME][EMAIL_ADDRESS][PERSON_NAME][DOMAIN_NAME]"
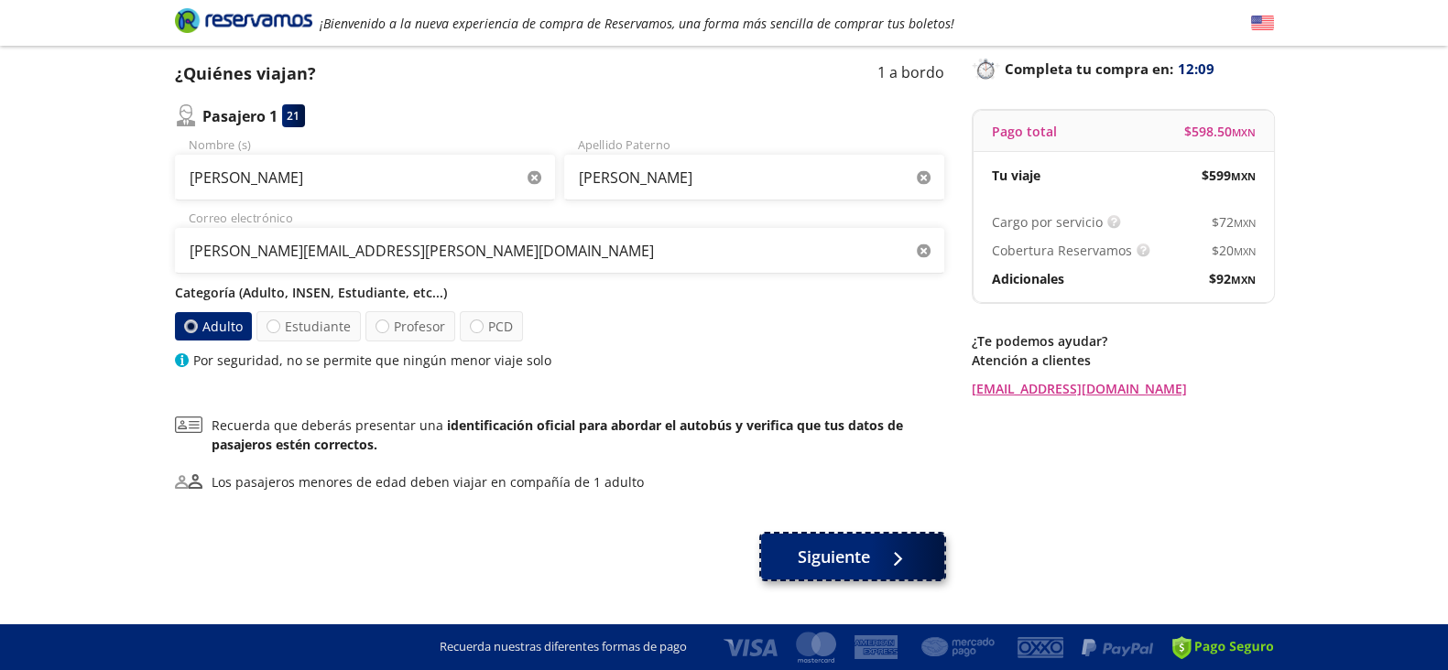
click at [862, 556] on span "Siguiente" at bounding box center [834, 557] width 72 height 25
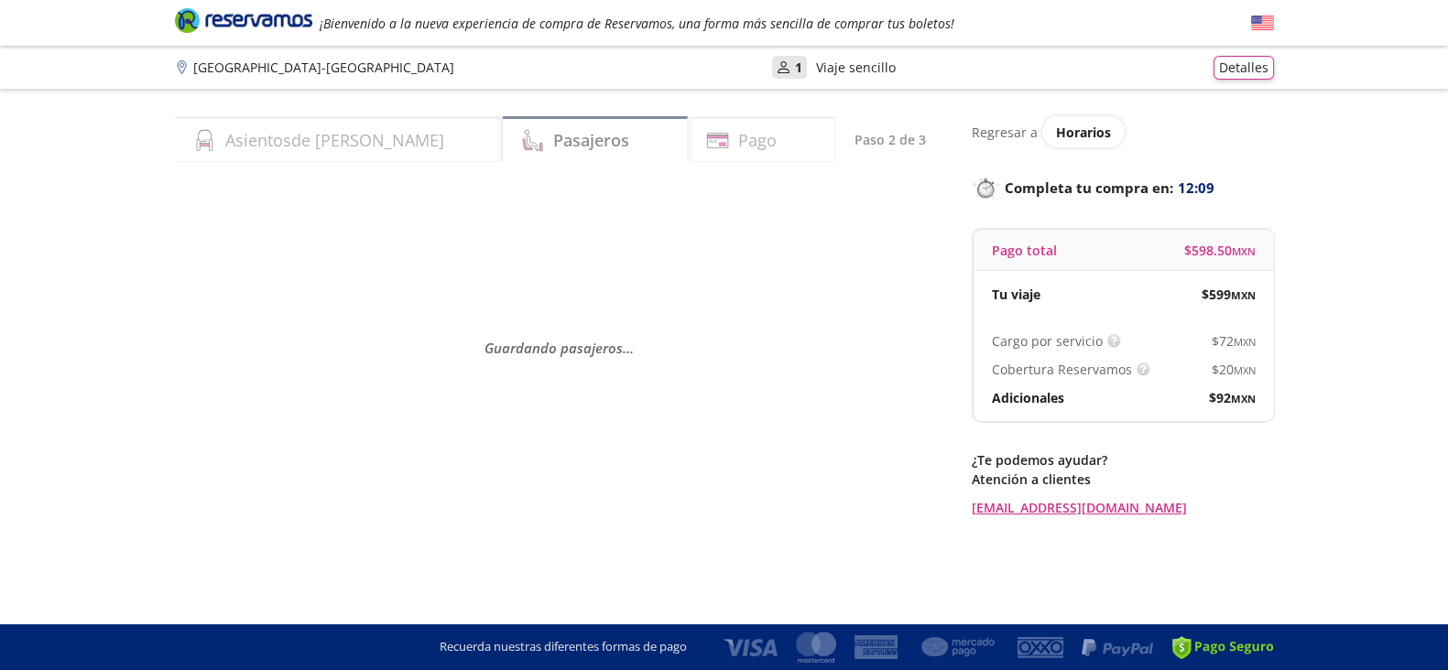
scroll to position [0, 0]
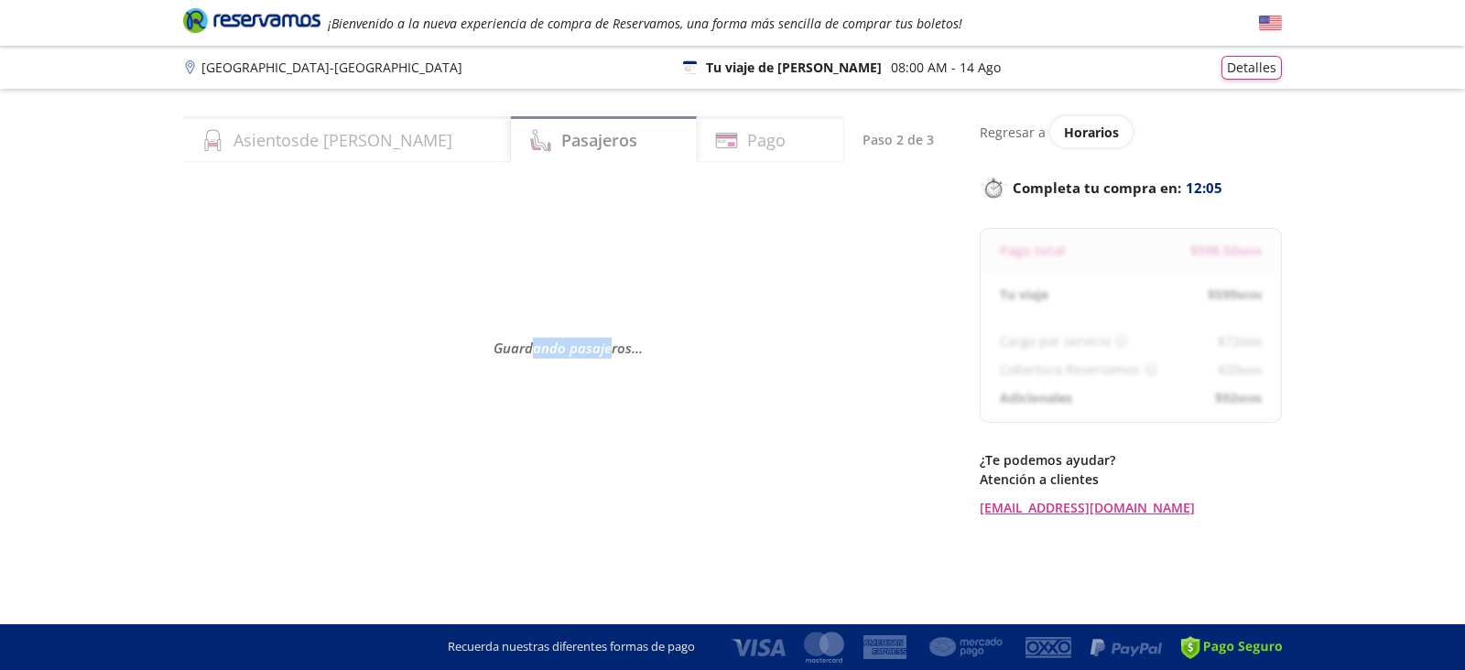
drag, startPoint x: 609, startPoint y: 350, endPoint x: 527, endPoint y: 350, distance: 81.5
click at [527, 350] on em "Guardando pasajeros . . ." at bounding box center [568, 348] width 149 height 18
select select "MX"
